Goal: Task Accomplishment & Management: Manage account settings

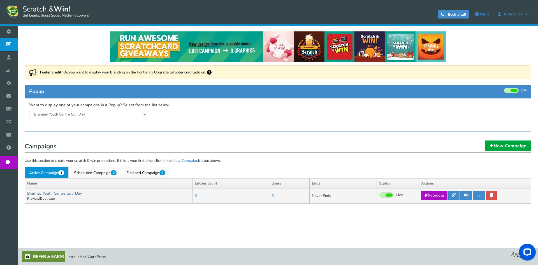
click at [53, 193] on link "Bramley Youth Centre Golf Day" at bounding box center [54, 192] width 55 height 5
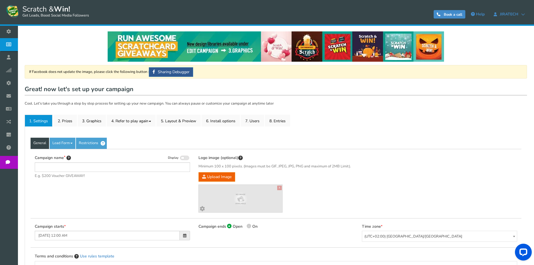
type input "Bramley Youth Centre Golf Day"
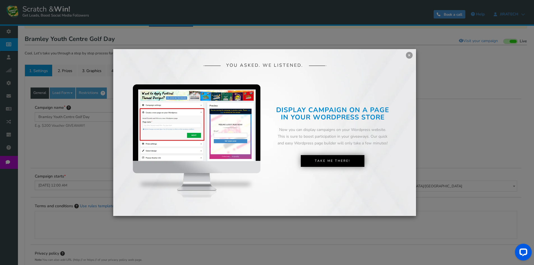
scroll to position [28, 0]
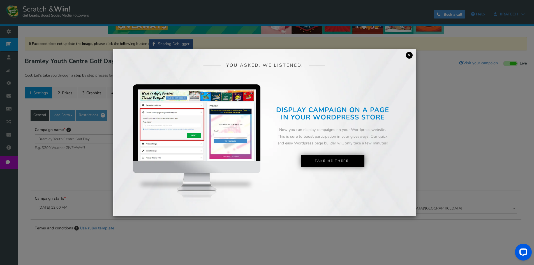
click at [408, 53] on link "×" at bounding box center [409, 55] width 7 height 7
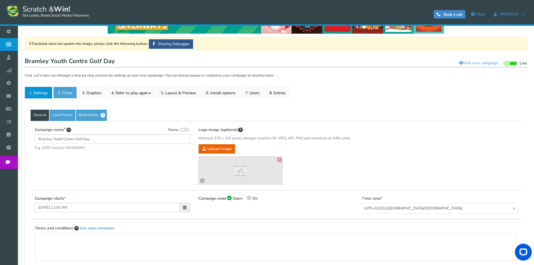
click at [60, 94] on link "2. Prizes" at bounding box center [65, 93] width 24 height 12
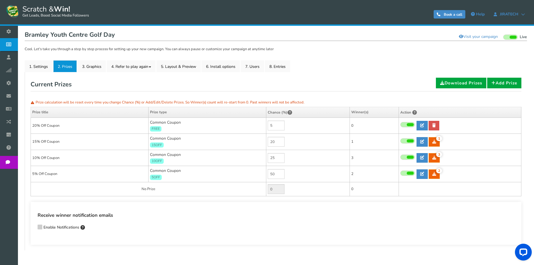
scroll to position [77, 0]
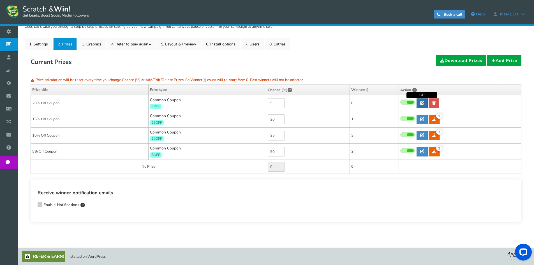
click at [422, 102] on icon at bounding box center [422, 103] width 4 height 4
type input "20% Off Coupon"
type input "FREE"
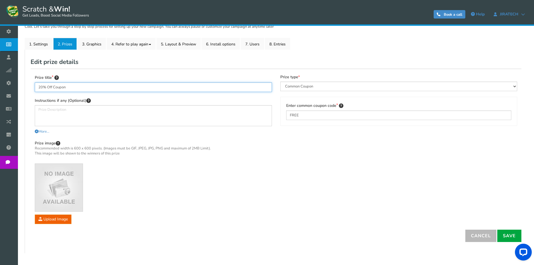
drag, startPoint x: -52, startPoint y: 93, endPoint x: -100, endPoint y: 89, distance: 48.6
click at [0, 89] on html "Display on your website Scratch & Win! Get Leads, Boost Social Media Followers …" at bounding box center [267, 106] width 534 height 366
type input "Sorbet Pamper Voucher"
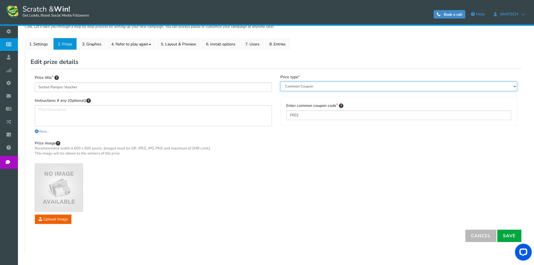
click at [345, 88] on select "Perks and Experiences Automatic Coupon Common Coupon Unique Coupon" at bounding box center [398, 87] width 237 height 10
select select "Reward"
click at [280, 82] on select "Perks and Experiences Automatic Coupon Common Coupon Unique Coupon" at bounding box center [398, 87] width 237 height 10
click at [307, 83] on select "Perks and Experiences Automatic Coupon Common Coupon Unique Coupon" at bounding box center [398, 87] width 237 height 10
click at [280, 82] on select "Perks and Experiences Automatic Coupon Common Coupon Unique Coupon" at bounding box center [398, 87] width 237 height 10
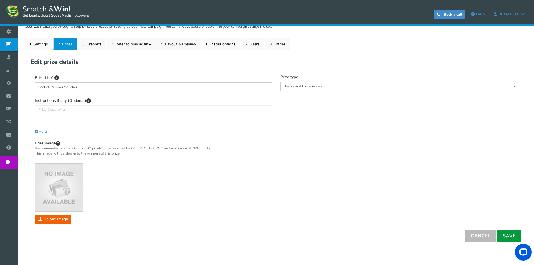
click at [514, 234] on link "Save" at bounding box center [509, 235] width 24 height 12
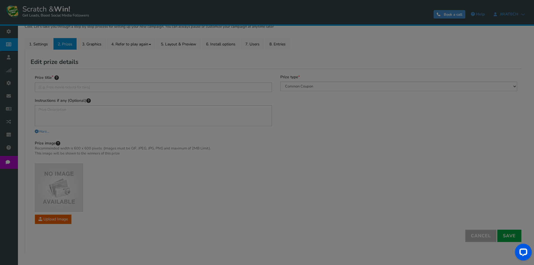
scroll to position [75, 0]
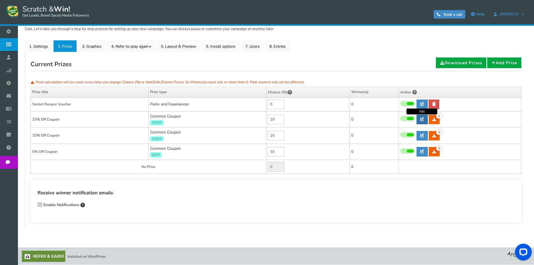
click at [420, 121] on icon at bounding box center [422, 119] width 4 height 4
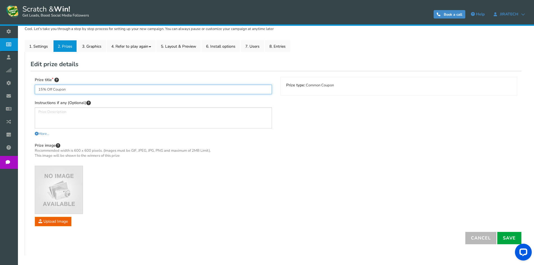
drag, startPoint x: 91, startPoint y: 89, endPoint x: -161, endPoint y: 84, distance: 252.1
click at [0, 84] on html "Display on your website Scratch & Win! Get Leads, Boost Social Media Followers …" at bounding box center [267, 108] width 534 height 366
click at [510, 238] on link "Save" at bounding box center [509, 238] width 24 height 12
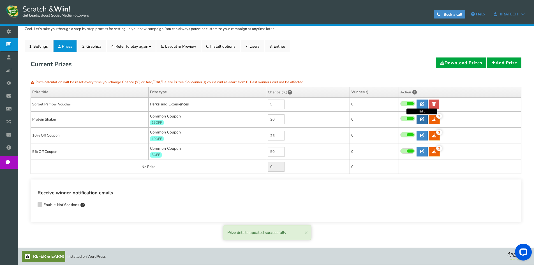
click at [420, 118] on icon at bounding box center [422, 119] width 4 height 4
type input "Protein Shaker"
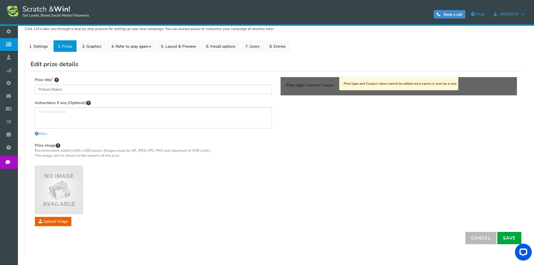
click at [304, 86] on div "Prize type and Coupon value cannot be edited once a prize is won by a user" at bounding box center [398, 86] width 236 height 18
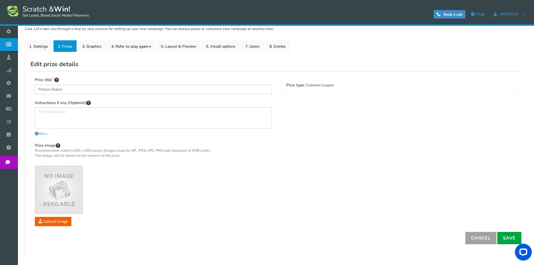
click at [479, 240] on link "Cancel" at bounding box center [480, 238] width 31 height 12
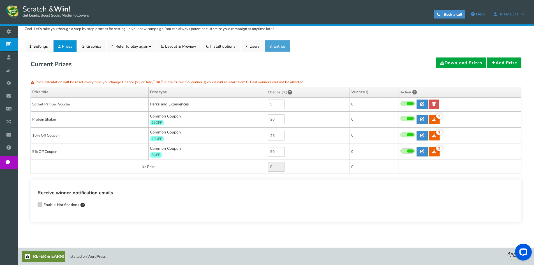
click at [290, 45] on link "8. Entries" at bounding box center [277, 46] width 25 height 12
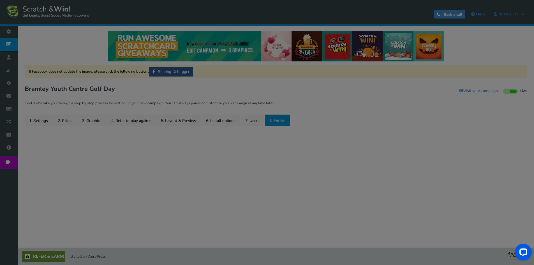
scroll to position [72, 0]
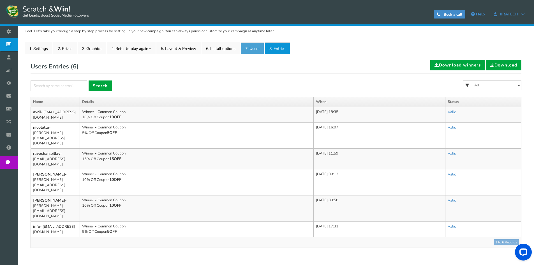
click at [256, 49] on link "7. Users" at bounding box center [252, 48] width 23 height 12
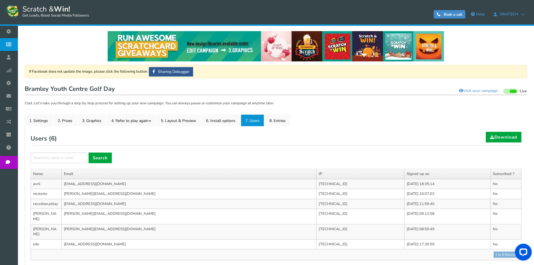
scroll to position [33, 0]
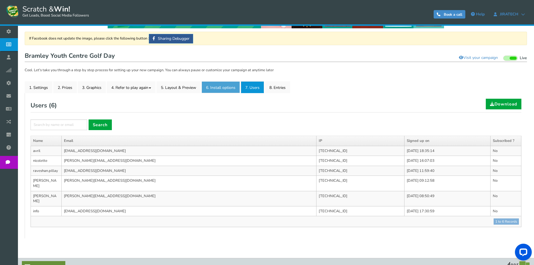
click at [221, 87] on link "6. Install options New" at bounding box center [220, 87] width 38 height 12
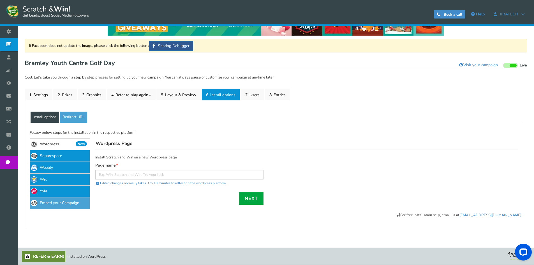
click at [72, 202] on link "Embed your Campaign" at bounding box center [60, 203] width 60 height 12
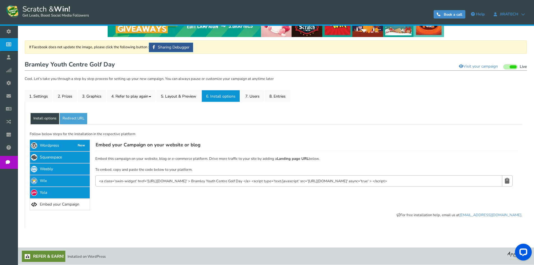
scroll to position [25, 0]
click at [134, 92] on link "4. Refer to play again" at bounding box center [131, 96] width 49 height 12
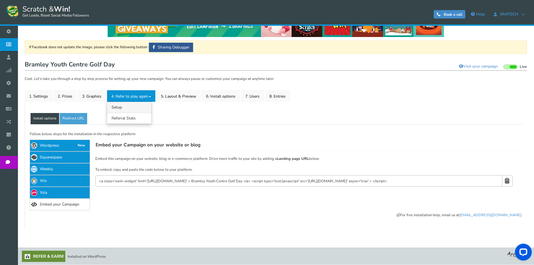
click at [126, 108] on link "4.1 Referrals Setup" at bounding box center [129, 107] width 44 height 11
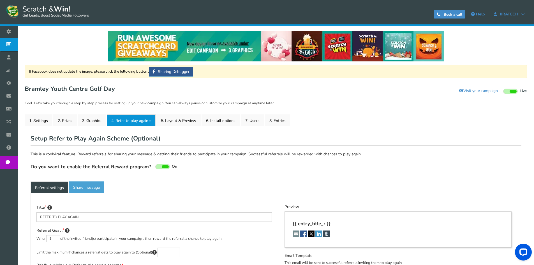
type textarea "Refer your friends and get more chances to win!"
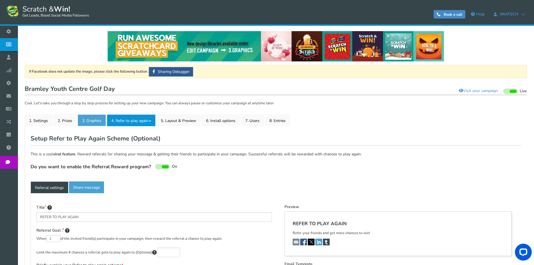
click at [88, 123] on link "3. Graphics" at bounding box center [92, 120] width 28 height 12
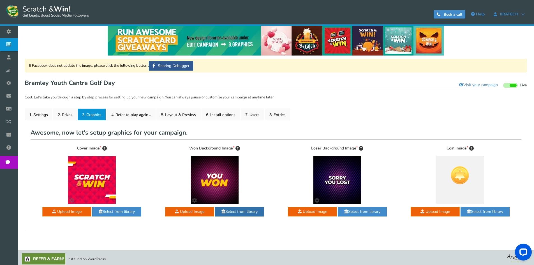
scroll to position [9, 0]
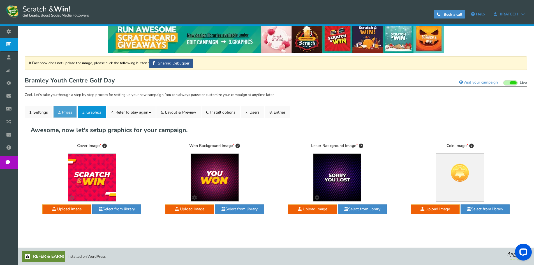
click at [63, 115] on link "2. Prizes" at bounding box center [65, 112] width 24 height 12
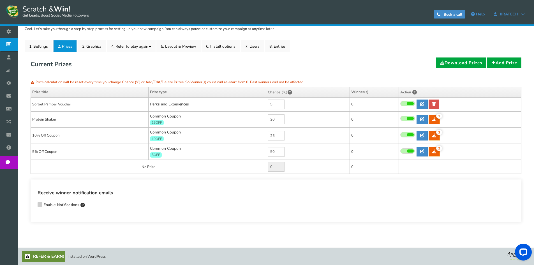
scroll to position [0, 0]
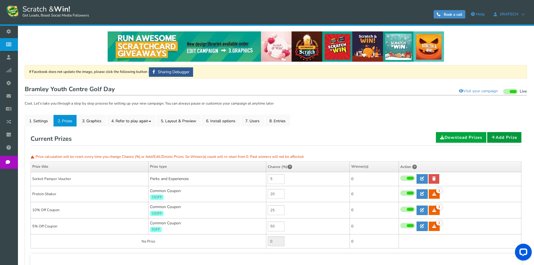
click at [509, 139] on link "Add Prize" at bounding box center [504, 137] width 34 height 11
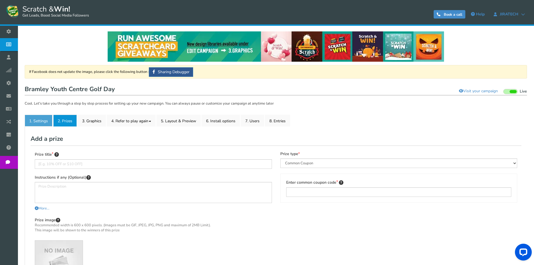
click at [34, 124] on link "1. Settings" at bounding box center [39, 121] width 28 height 12
